Goal: Task Accomplishment & Management: Use online tool/utility

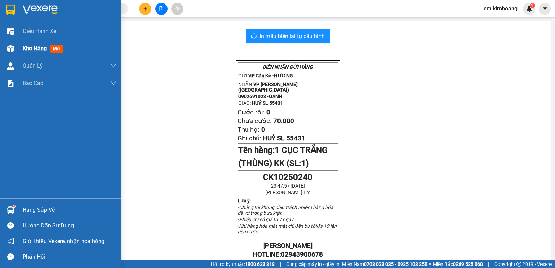
click at [40, 48] on span "Kho hàng" at bounding box center [35, 48] width 24 height 7
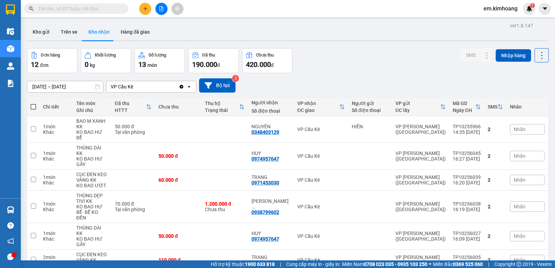
drag, startPoint x: 44, startPoint y: 26, endPoint x: 61, endPoint y: 50, distance: 28.9
click at [44, 26] on button "Kho gửi" at bounding box center [41, 32] width 28 height 17
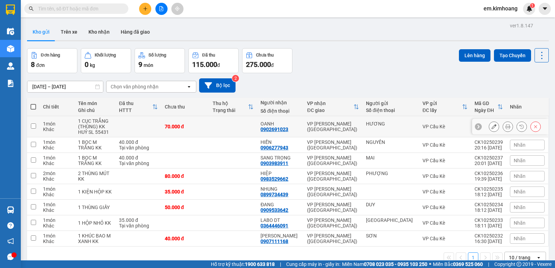
click at [225, 126] on td at bounding box center [233, 126] width 48 height 21
checkbox input "true"
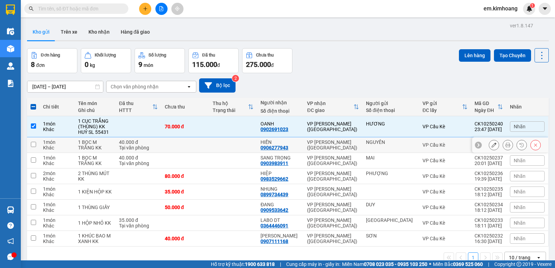
click at [237, 146] on td at bounding box center [233, 145] width 48 height 16
checkbox input "true"
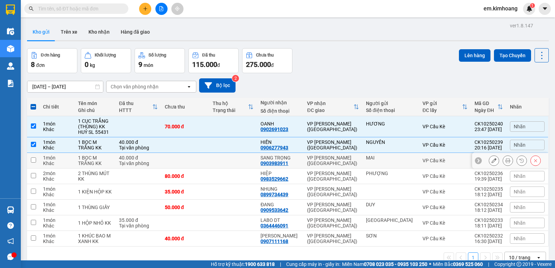
click at [240, 160] on td at bounding box center [233, 161] width 48 height 16
checkbox input "true"
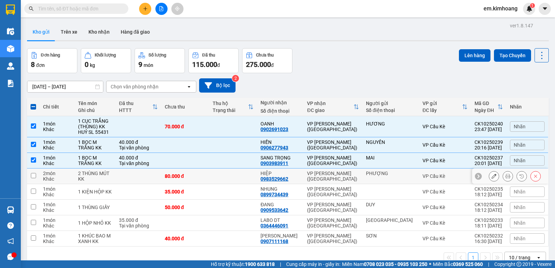
click at [247, 181] on td at bounding box center [233, 177] width 48 height 16
checkbox input "true"
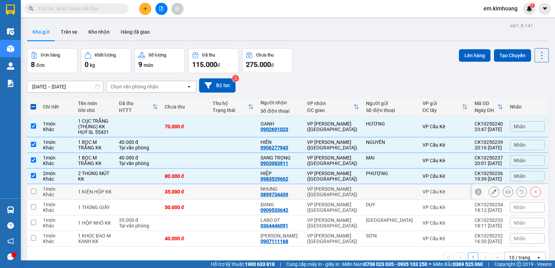
click at [250, 191] on td at bounding box center [233, 192] width 48 height 16
checkbox input "true"
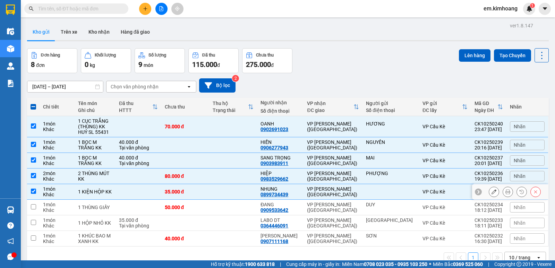
scroll to position [32, 0]
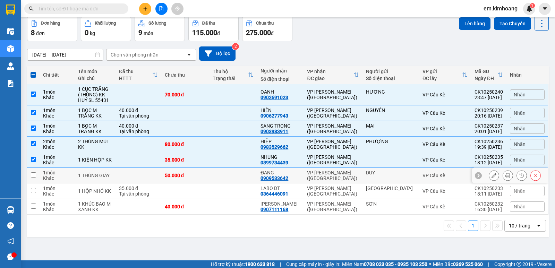
drag, startPoint x: 250, startPoint y: 175, endPoint x: 253, endPoint y: 181, distance: 6.4
click at [251, 176] on td at bounding box center [233, 176] width 48 height 16
checkbox input "true"
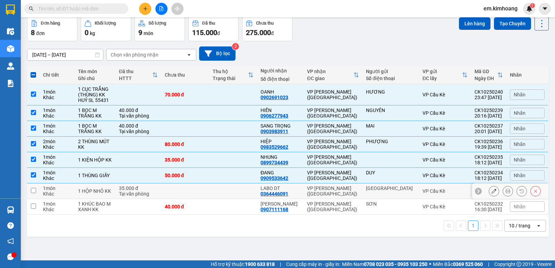
click at [255, 190] on td at bounding box center [233, 192] width 48 height 16
checkbox input "true"
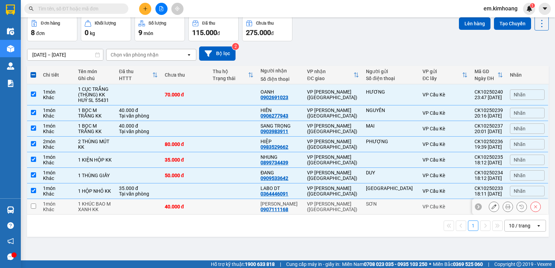
click at [252, 211] on td at bounding box center [233, 207] width 48 height 16
checkbox input "true"
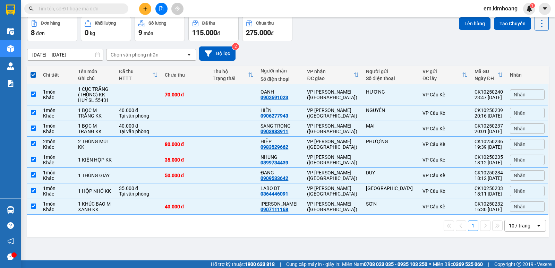
click at [511, 225] on div "10 / trang" at bounding box center [520, 226] width 22 height 7
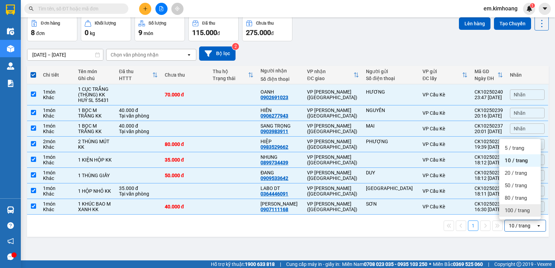
click at [520, 207] on div "100 / trang" at bounding box center [521, 210] width 42 height 12
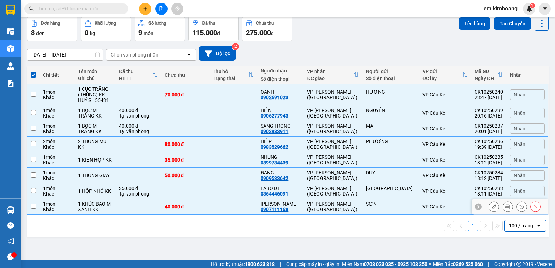
checkbox input "false"
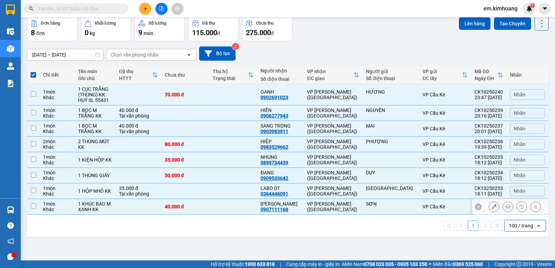
checkbox input "false"
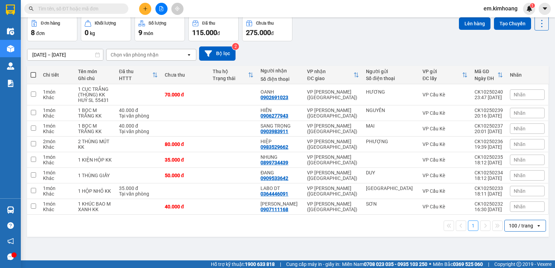
drag, startPoint x: 34, startPoint y: 72, endPoint x: 38, endPoint y: 74, distance: 4.5
click at [34, 72] on span at bounding box center [34, 75] width 6 height 6
click at [33, 72] on input "checkbox" at bounding box center [33, 72] width 0 height 0
checkbox input "true"
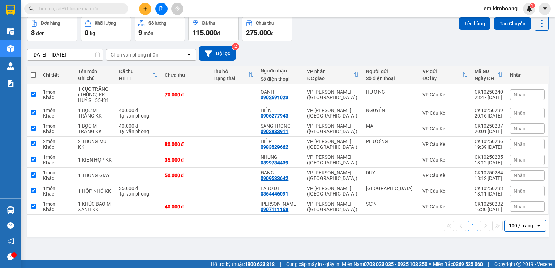
checkbox input "true"
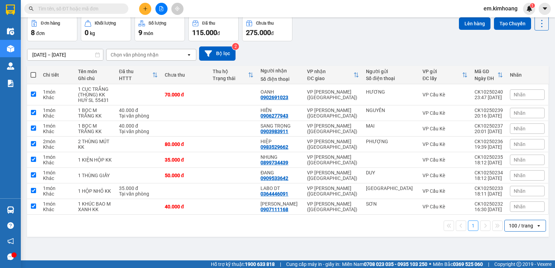
checkbox input "true"
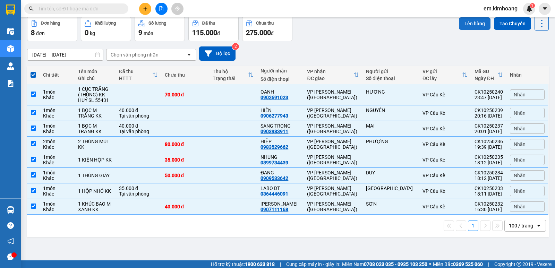
click at [462, 25] on button "Lên hàng" at bounding box center [475, 23] width 32 height 12
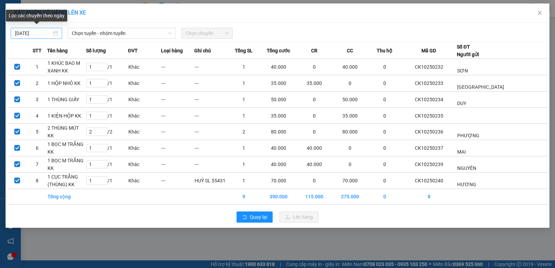
click at [48, 36] on input "15/10/2025" at bounding box center [33, 34] width 37 height 8
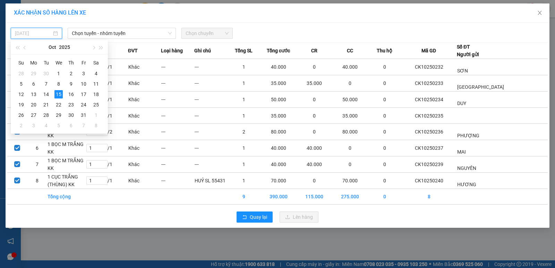
type input "15/10/2025"
click at [58, 91] on div "15" at bounding box center [59, 94] width 8 height 8
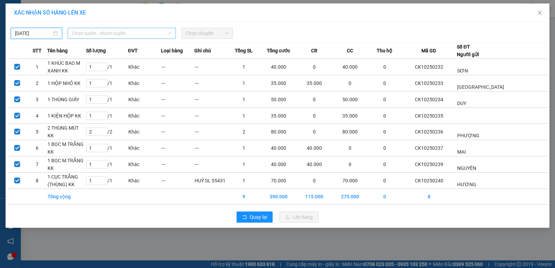
click at [107, 35] on span "Chọn tuyến - nhóm tuyến" at bounding box center [122, 33] width 100 height 10
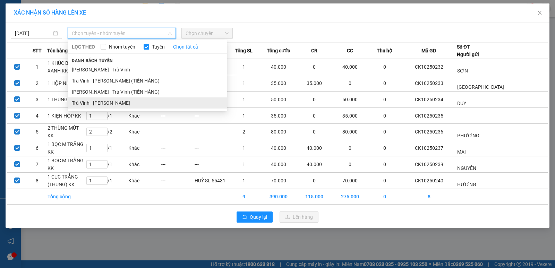
click at [104, 102] on li "Trà Vinh - Hồ Chí Minh" at bounding box center [148, 103] width 160 height 11
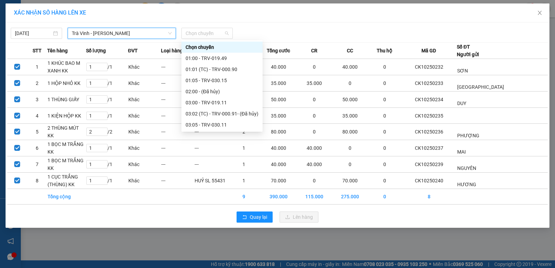
drag, startPoint x: 202, startPoint y: 32, endPoint x: 215, endPoint y: 56, distance: 26.7
click at [203, 32] on span "Chọn chuyến" at bounding box center [207, 33] width 43 height 10
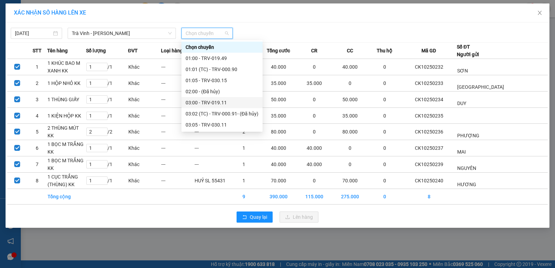
click at [200, 102] on div "03:00 - TRV-019.11" at bounding box center [222, 103] width 73 height 8
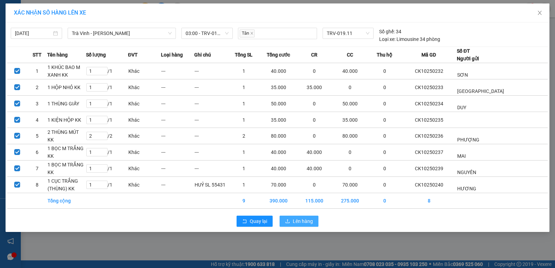
click at [304, 223] on span "Lên hàng" at bounding box center [303, 222] width 20 height 8
